Goal: Navigation & Orientation: Find specific page/section

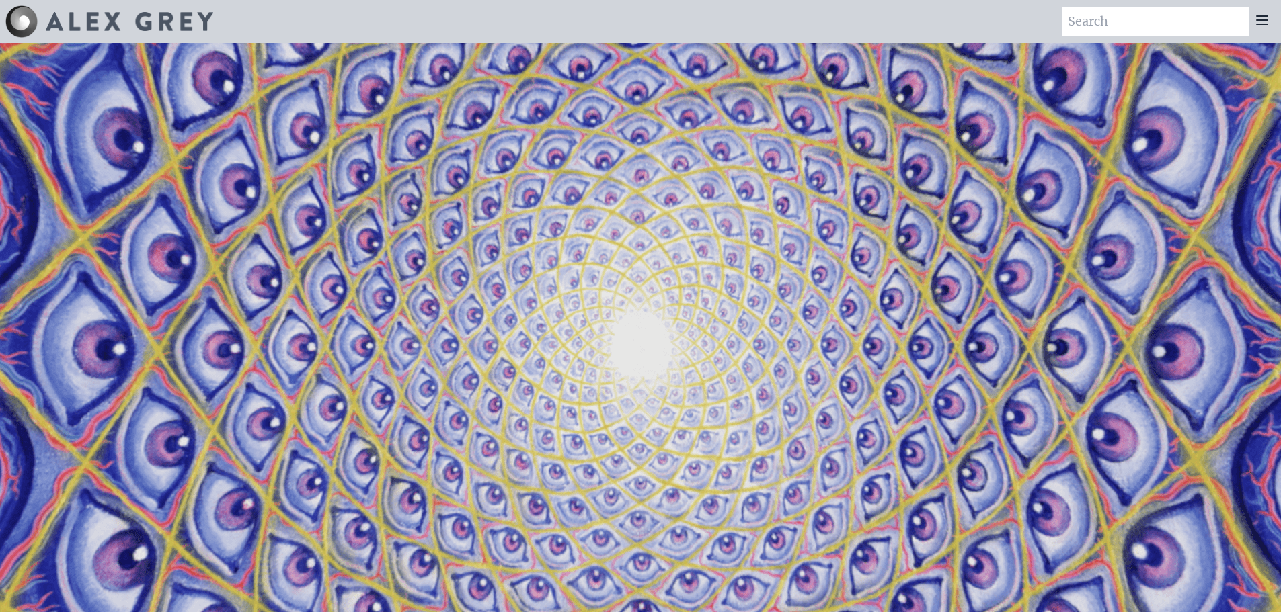
click at [850, 24] on icon at bounding box center [1261, 20] width 11 height 8
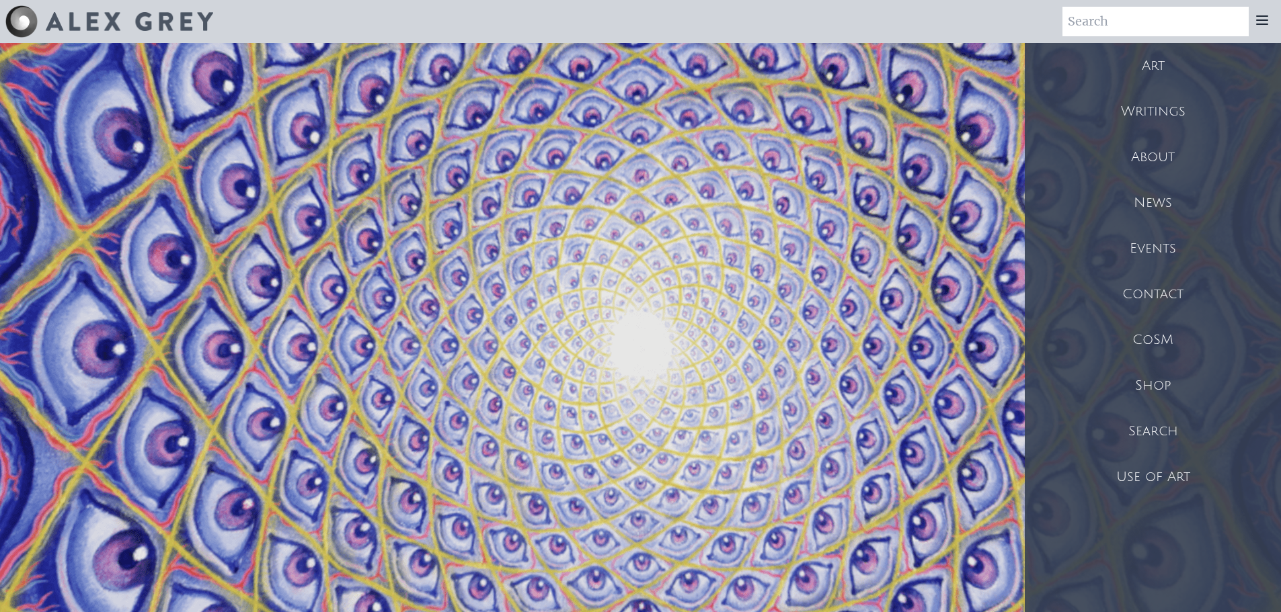
click at [850, 370] on div "Shop" at bounding box center [1153, 386] width 256 height 46
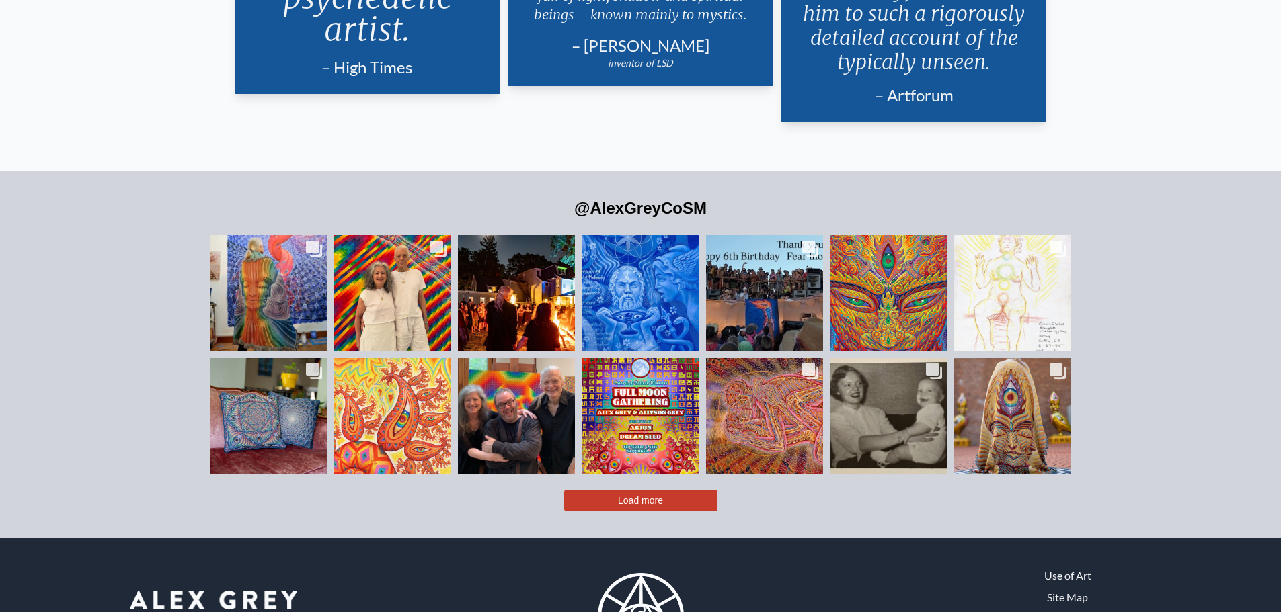
scroll to position [3334, 0]
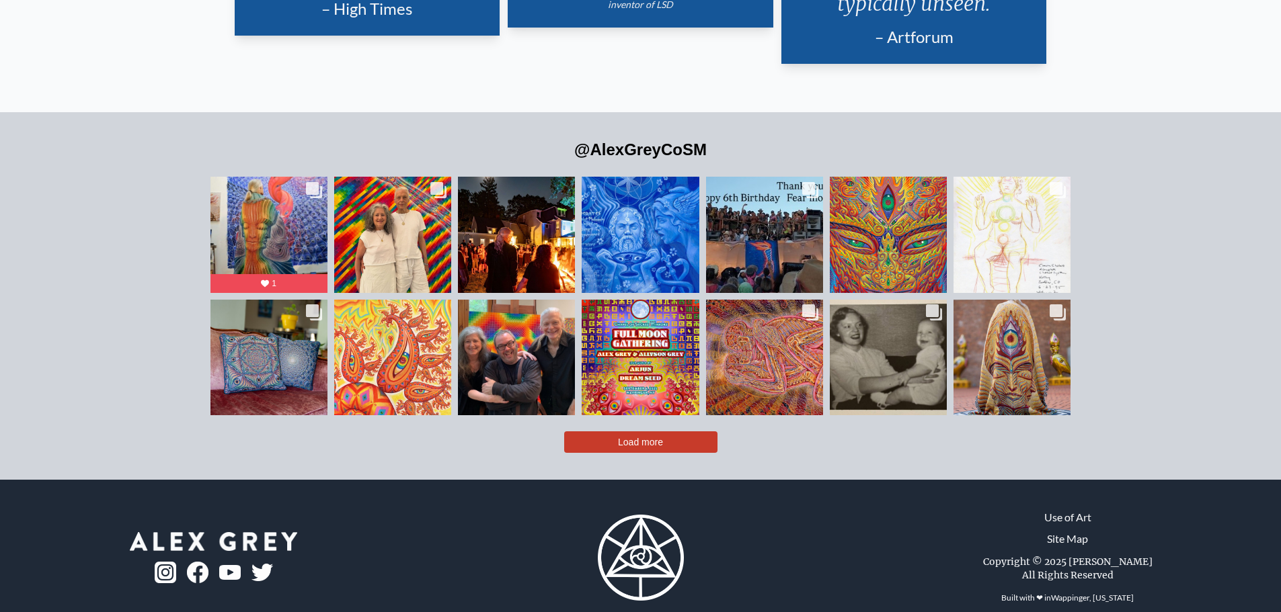
click at [654, 370] on button "Load more" at bounding box center [640, 443] width 153 height 22
click at [653, 370] on button "Load more" at bounding box center [640, 443] width 153 height 22
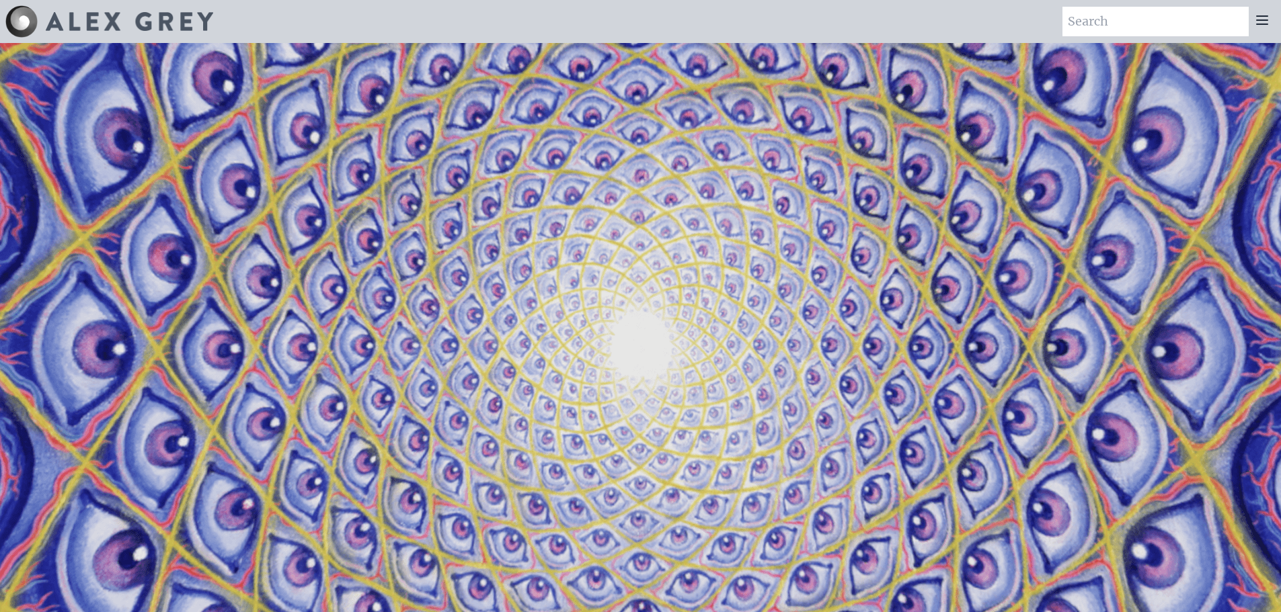
click at [1262, 23] on icon at bounding box center [1262, 20] width 16 height 16
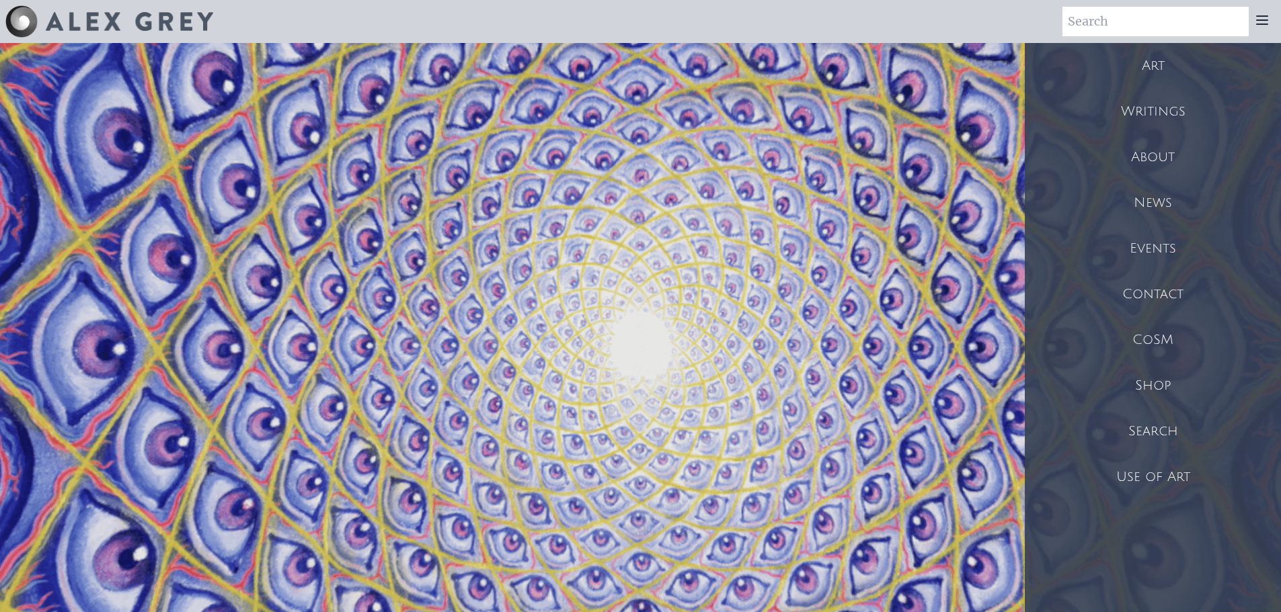
click at [1147, 390] on div "Shop" at bounding box center [1153, 386] width 256 height 46
